Goal: Task Accomplishment & Management: Use online tool/utility

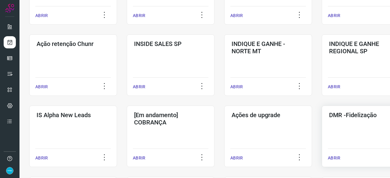
scroll to position [183, 0]
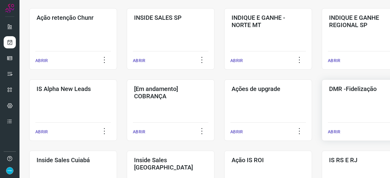
click at [340, 131] on p "ABRIR" at bounding box center [334, 132] width 12 height 6
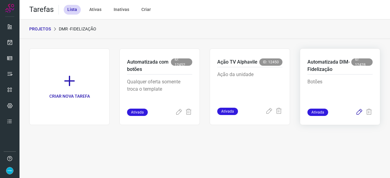
click at [361, 112] on icon at bounding box center [359, 112] width 7 height 7
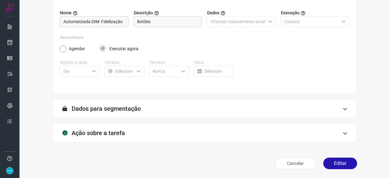
scroll to position [59, 0]
click at [341, 162] on button "Editar" at bounding box center [340, 164] width 34 height 12
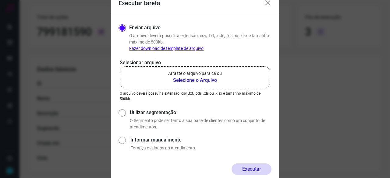
click at [205, 81] on b "Selecione o Arquivo" at bounding box center [195, 80] width 54 height 7
click at [0, 0] on input "Arraste o arquivo para cá ou Selecione o Arquivo" at bounding box center [0, 0] width 0 height 0
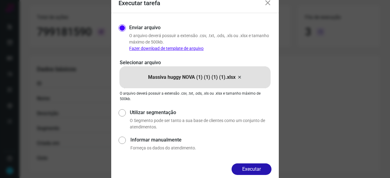
drag, startPoint x: 251, startPoint y: 165, endPoint x: 254, endPoint y: 166, distance: 3.9
click at [251, 165] on button "Executar" at bounding box center [252, 170] width 40 height 12
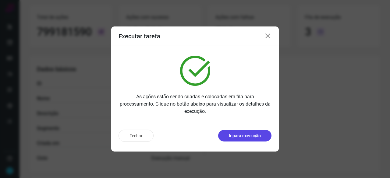
click at [252, 137] on p "Ir para execução" at bounding box center [245, 136] width 32 height 6
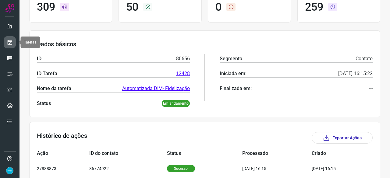
click at [10, 42] on icon at bounding box center [10, 42] width 6 height 6
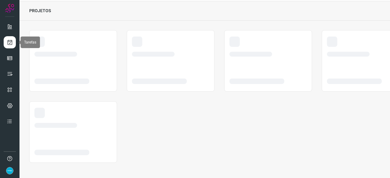
scroll to position [18, 0]
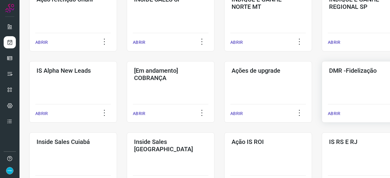
click at [335, 112] on p "ABRIR" at bounding box center [334, 114] width 12 height 6
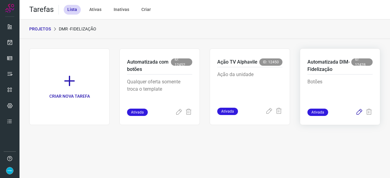
click at [360, 112] on icon at bounding box center [359, 112] width 7 height 7
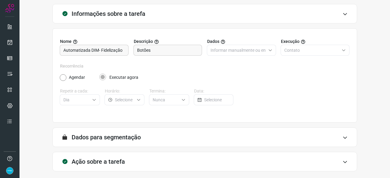
scroll to position [59, 0]
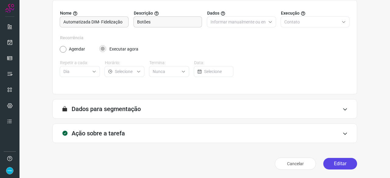
click at [332, 163] on button "Editar" at bounding box center [340, 164] width 34 height 12
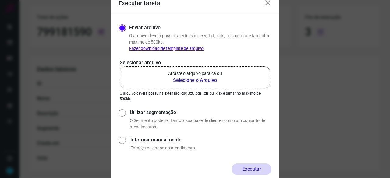
click at [182, 81] on b "Selecione o Arquivo" at bounding box center [195, 80] width 54 height 7
click at [0, 0] on input "Arraste o arquivo para cá ou Selecione o Arquivo" at bounding box center [0, 0] width 0 height 0
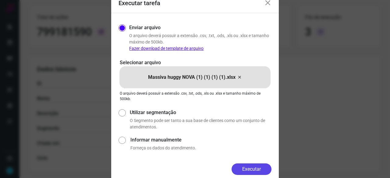
click at [245, 165] on button "Executar" at bounding box center [252, 170] width 40 height 12
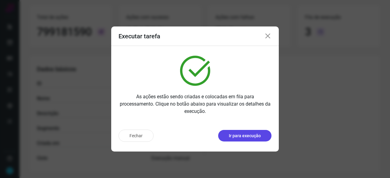
click at [243, 137] on p "Ir para execução" at bounding box center [245, 136] width 32 height 6
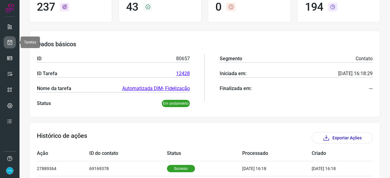
click at [9, 43] on icon at bounding box center [10, 42] width 6 height 6
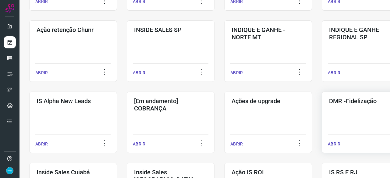
click at [333, 144] on p "ABRIR" at bounding box center [334, 144] width 12 height 6
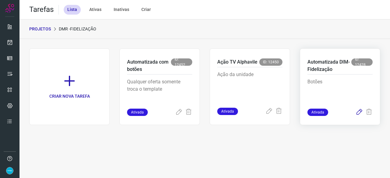
click at [360, 113] on icon at bounding box center [359, 112] width 7 height 7
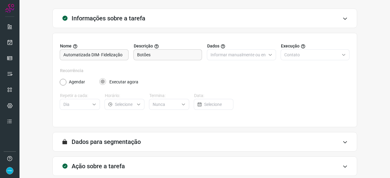
scroll to position [59, 0]
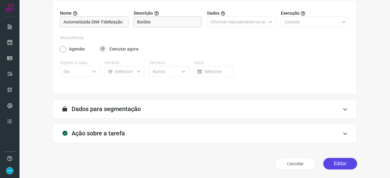
click at [338, 163] on button "Editar" at bounding box center [340, 164] width 34 height 12
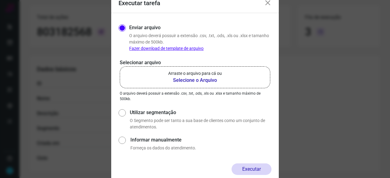
click at [184, 80] on b "Selecione o Arquivo" at bounding box center [195, 80] width 54 height 7
click at [0, 0] on input "Arraste o arquivo para cá ou Selecione o Arquivo" at bounding box center [0, 0] width 0 height 0
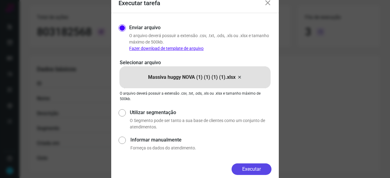
click at [257, 168] on button "Executar" at bounding box center [252, 170] width 40 height 12
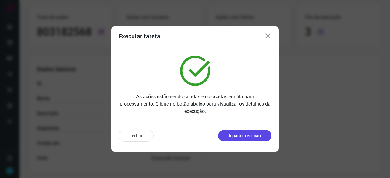
click at [249, 139] on p "Ir para execução" at bounding box center [245, 136] width 32 height 6
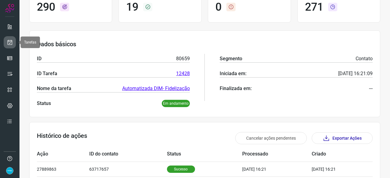
click at [8, 39] on icon at bounding box center [10, 42] width 6 height 6
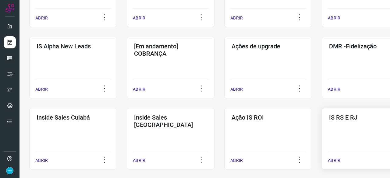
scroll to position [232, 0]
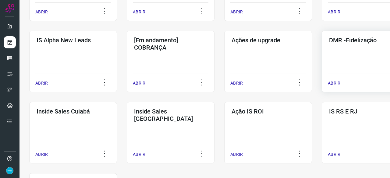
click at [337, 84] on p "ABRIR" at bounding box center [334, 83] width 12 height 6
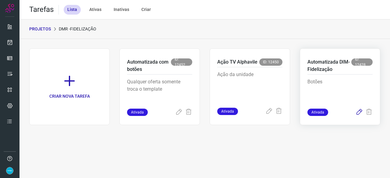
click at [359, 112] on icon at bounding box center [359, 112] width 7 height 7
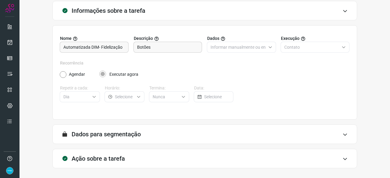
scroll to position [59, 0]
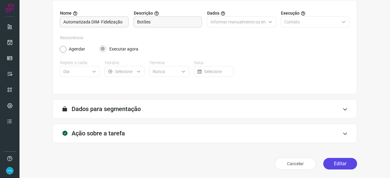
click at [334, 164] on button "Editar" at bounding box center [340, 164] width 34 height 12
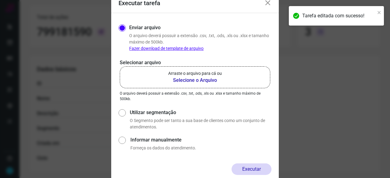
click at [199, 82] on b "Selecione o Arquivo" at bounding box center [195, 80] width 54 height 7
click at [0, 0] on input "Arraste o arquivo para cá ou Selecione o Arquivo" at bounding box center [0, 0] width 0 height 0
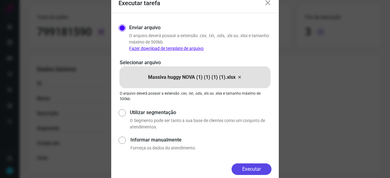
click at [255, 169] on button "Executar" at bounding box center [252, 170] width 40 height 12
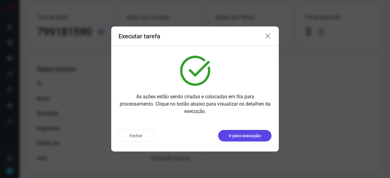
click at [254, 137] on p "Ir para execução" at bounding box center [245, 136] width 32 height 6
